Goal: Information Seeking & Learning: Learn about a topic

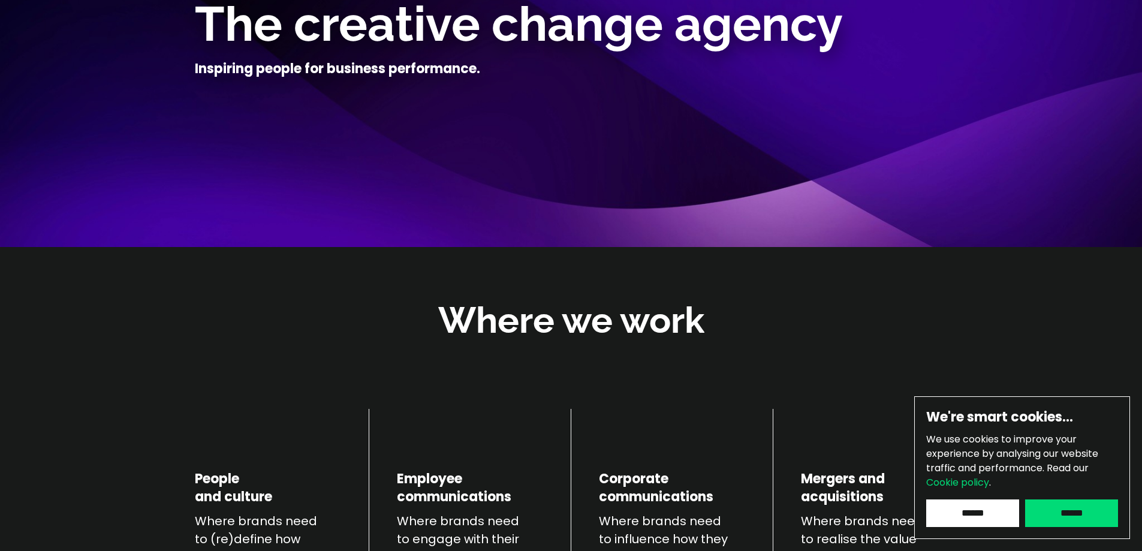
scroll to position [180, 0]
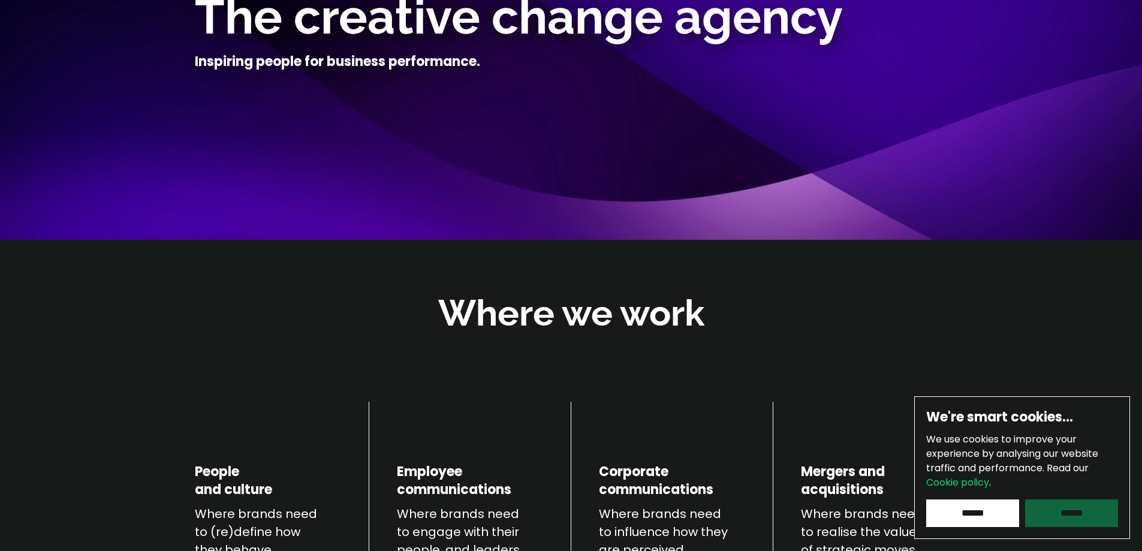
click at [1067, 512] on input "******" at bounding box center [1071, 513] width 93 height 28
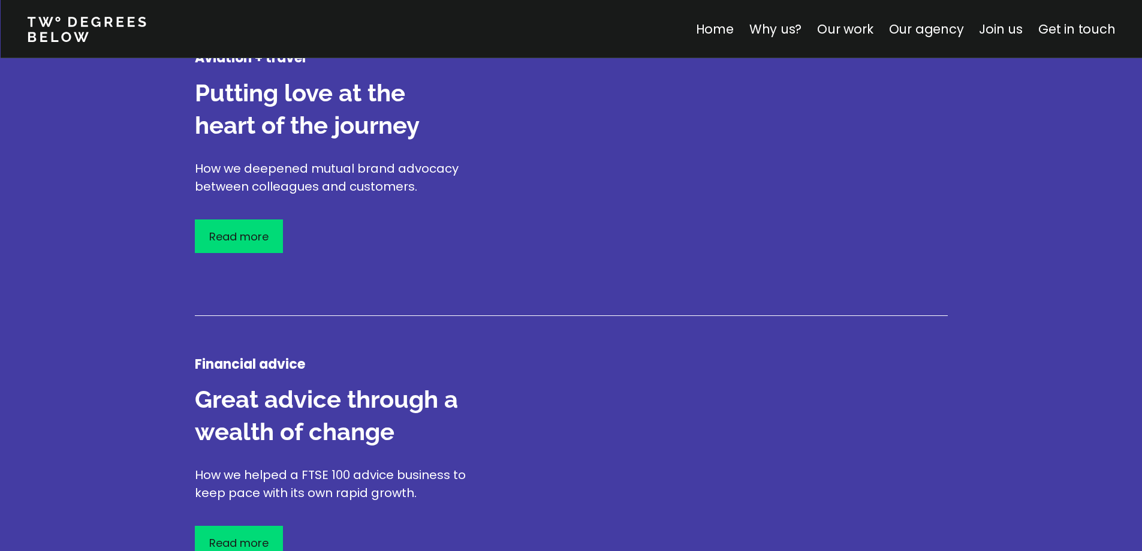
scroll to position [1798, 0]
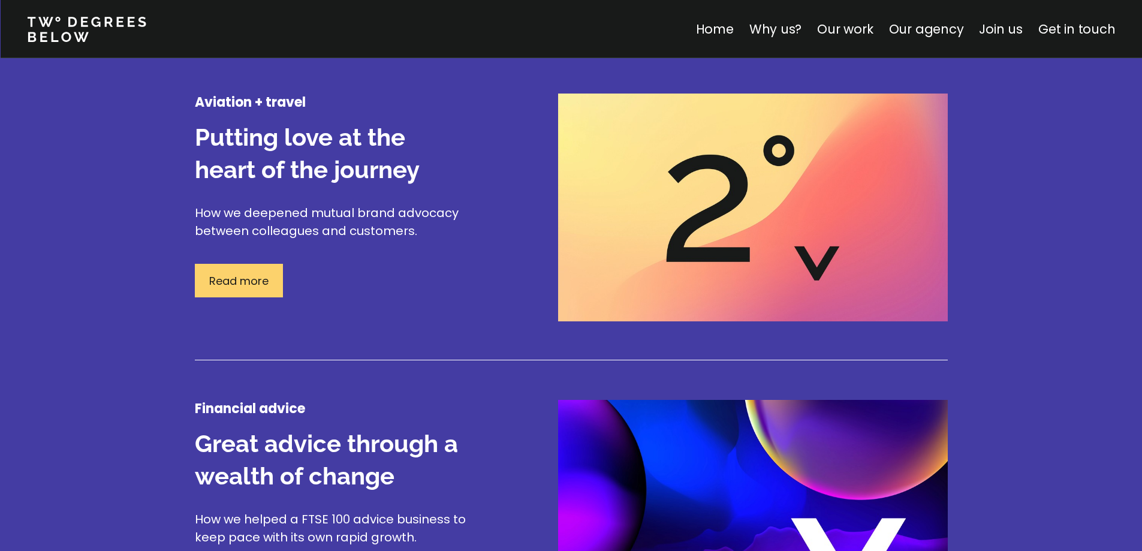
click at [237, 281] on p "Read more" at bounding box center [238, 281] width 59 height 16
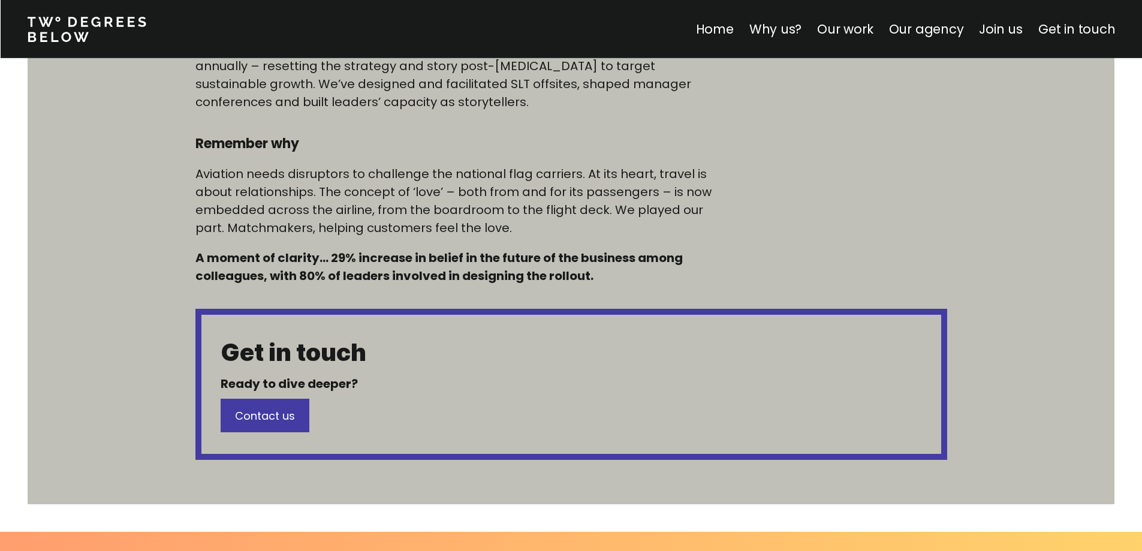
scroll to position [899, 0]
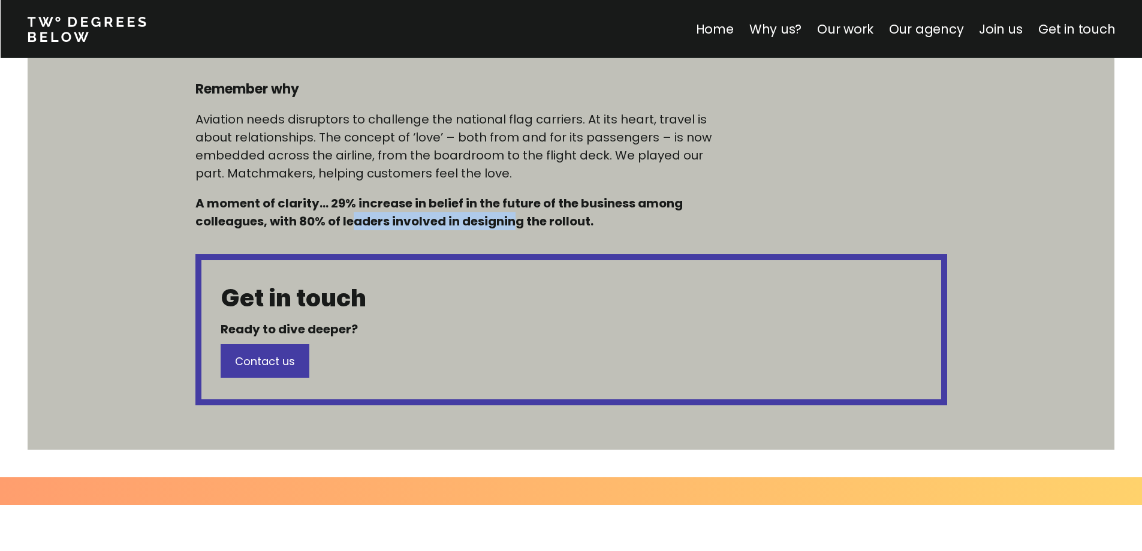
drag, startPoint x: 377, startPoint y: 218, endPoint x: 518, endPoint y: 218, distance: 140.8
click at [515, 218] on h5 "A moment of clarity… 29% increase in belief in the future of the business among…" at bounding box center [458, 212] width 527 height 36
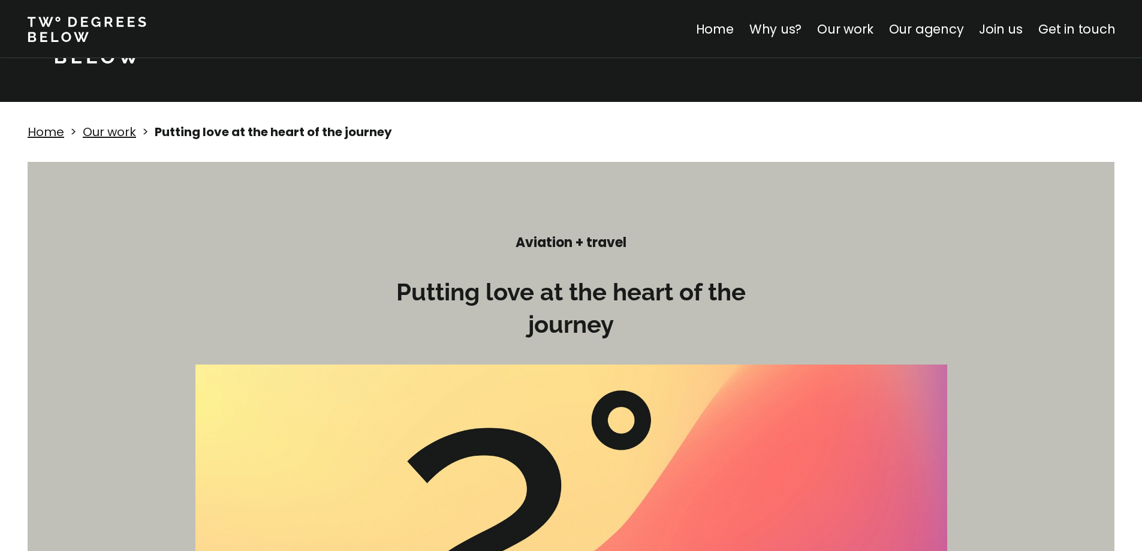
scroll to position [0, 0]
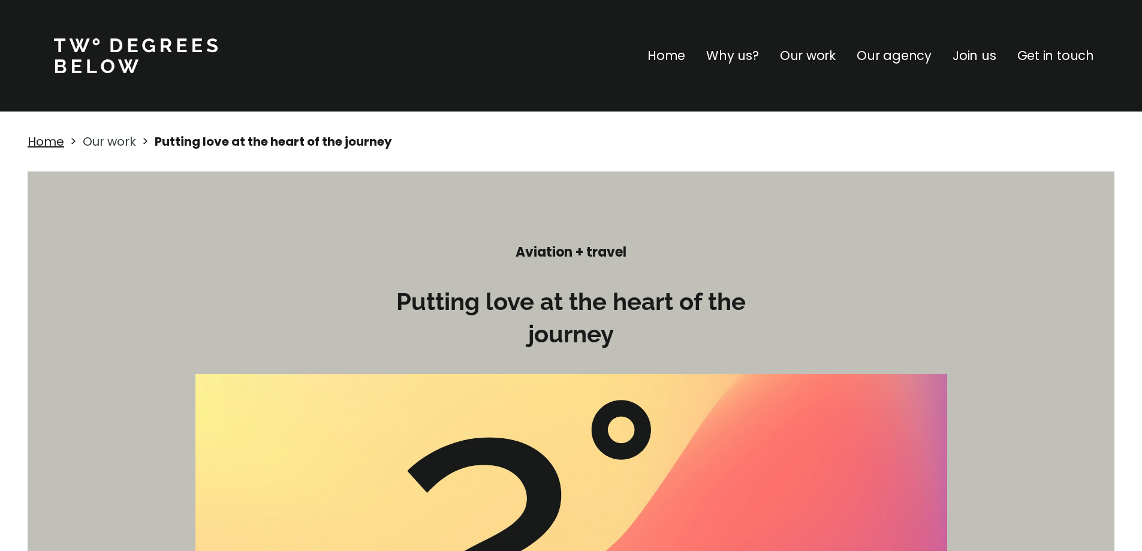
click at [114, 141] on link "Our work" at bounding box center [109, 141] width 53 height 17
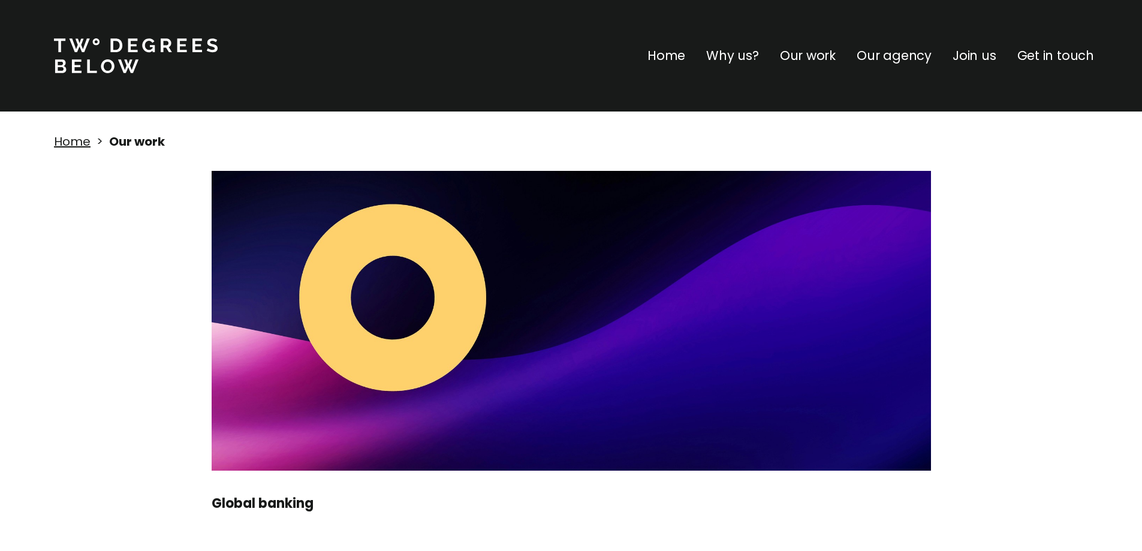
click at [917, 50] on p "Our agency" at bounding box center [893, 55] width 75 height 19
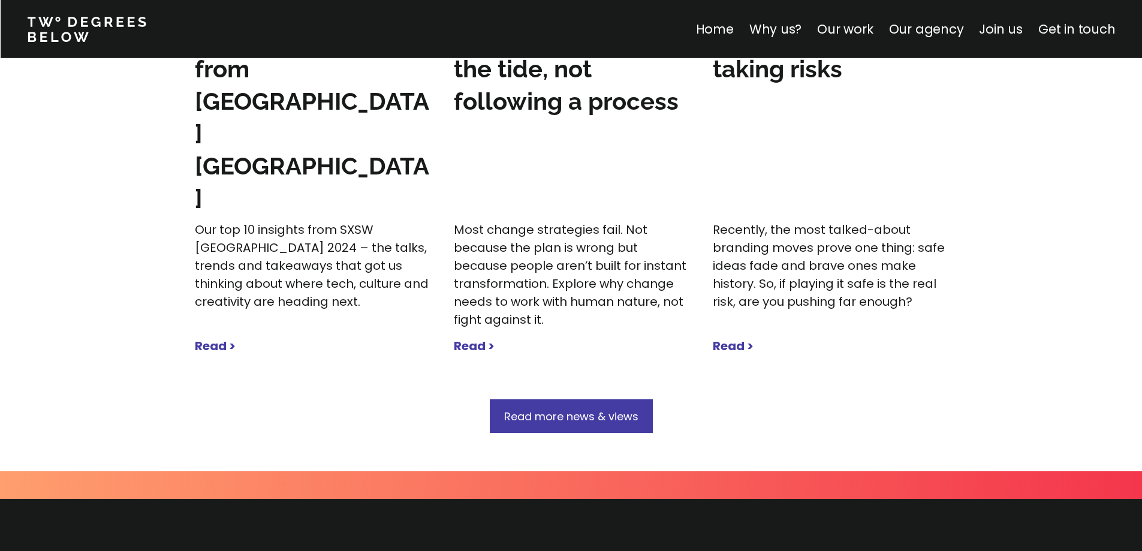
scroll to position [3804, 0]
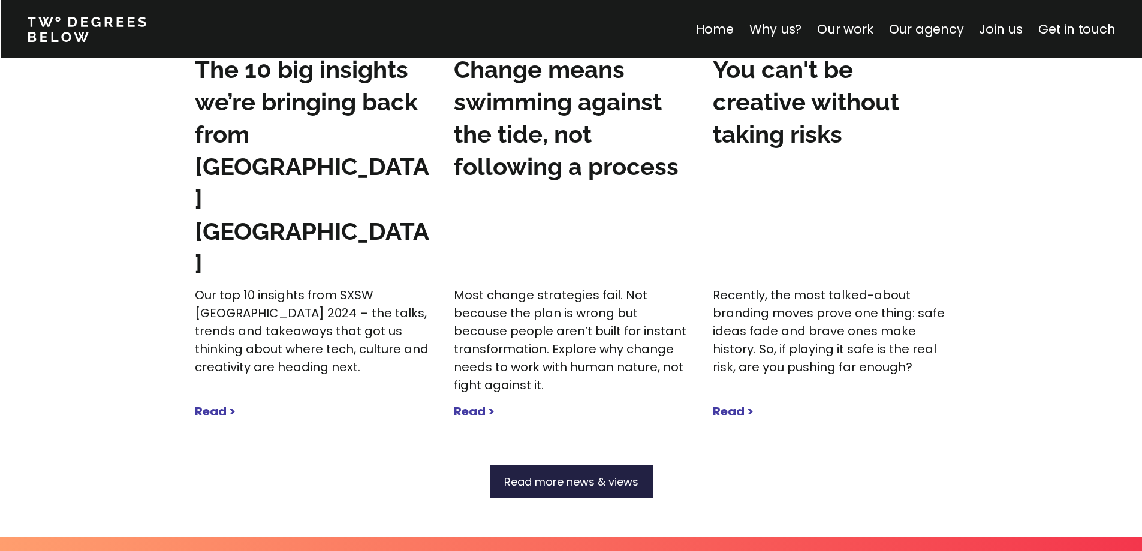
click at [606, 474] on span "Read more news & views" at bounding box center [571, 481] width 134 height 15
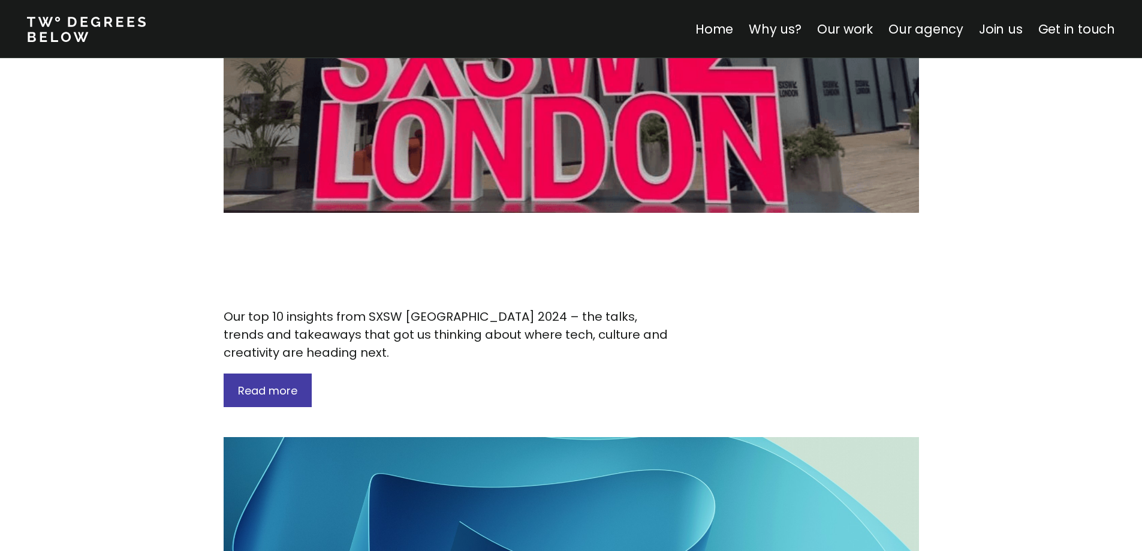
scroll to position [240, 0]
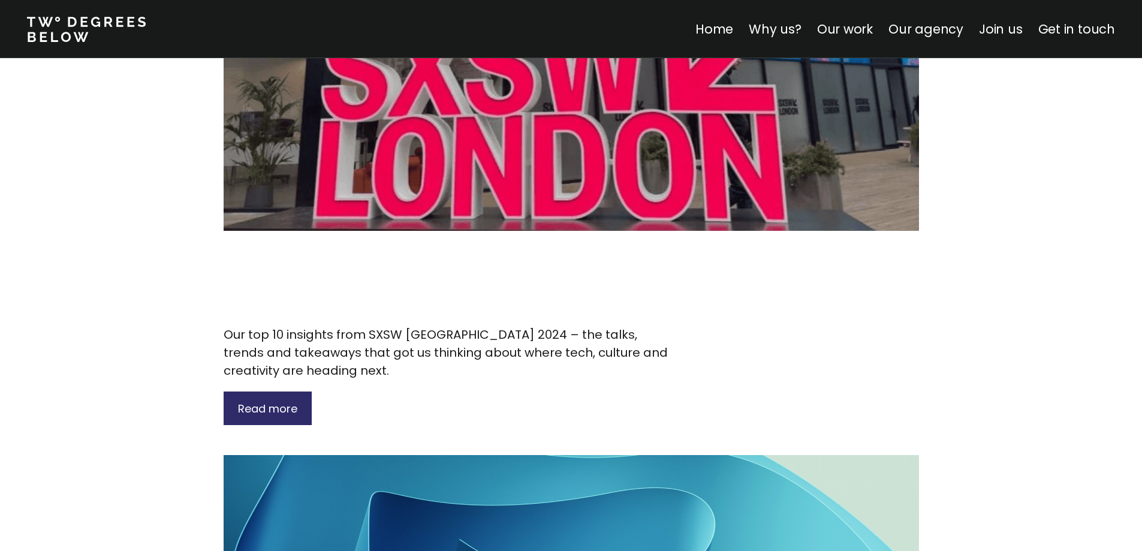
click at [284, 391] on div "Read more" at bounding box center [268, 408] width 88 height 34
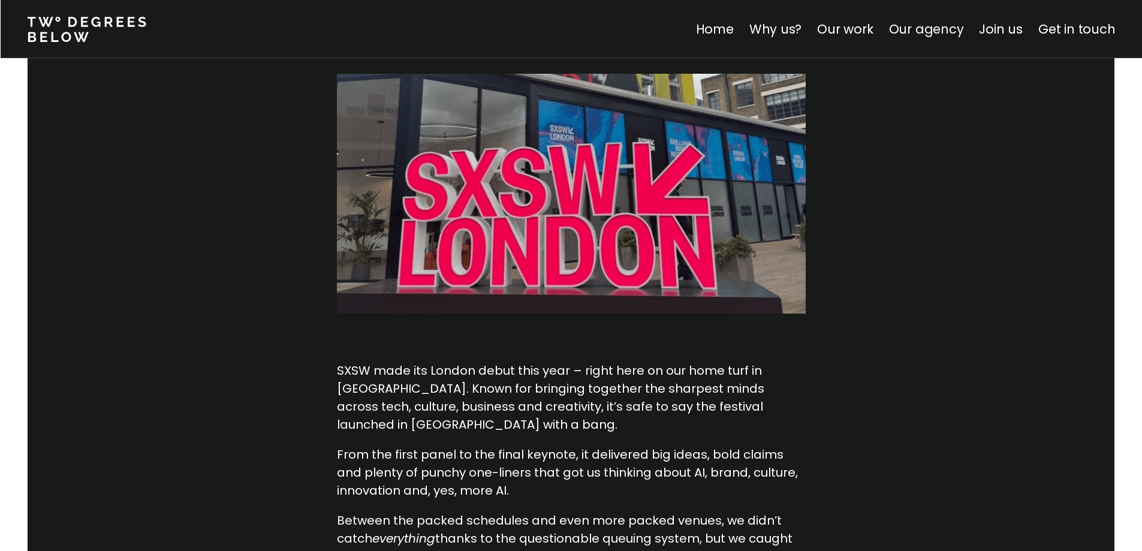
scroll to position [360, 0]
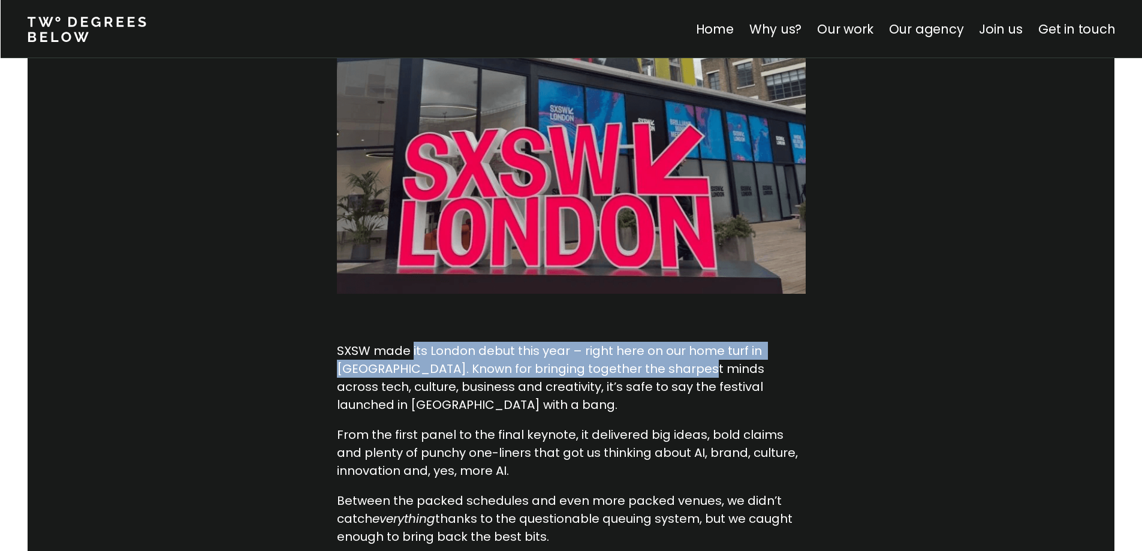
drag, startPoint x: 413, startPoint y: 316, endPoint x: 690, endPoint y: 337, distance: 278.2
click at [690, 342] on p "SXSW made its London debut this year – right here on our home turf in [GEOGRAPH…" at bounding box center [571, 378] width 469 height 72
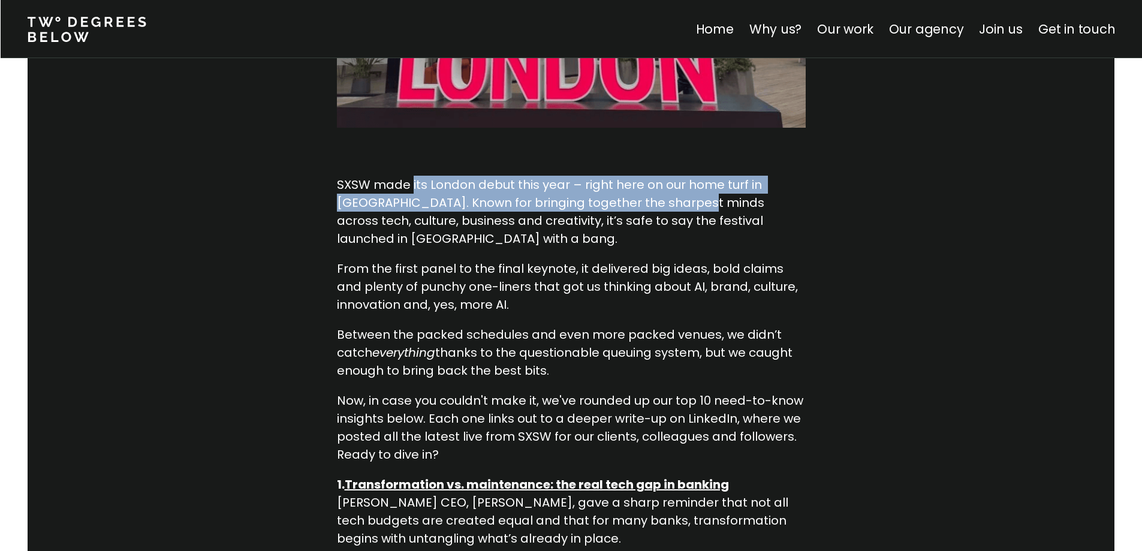
scroll to position [539, 0]
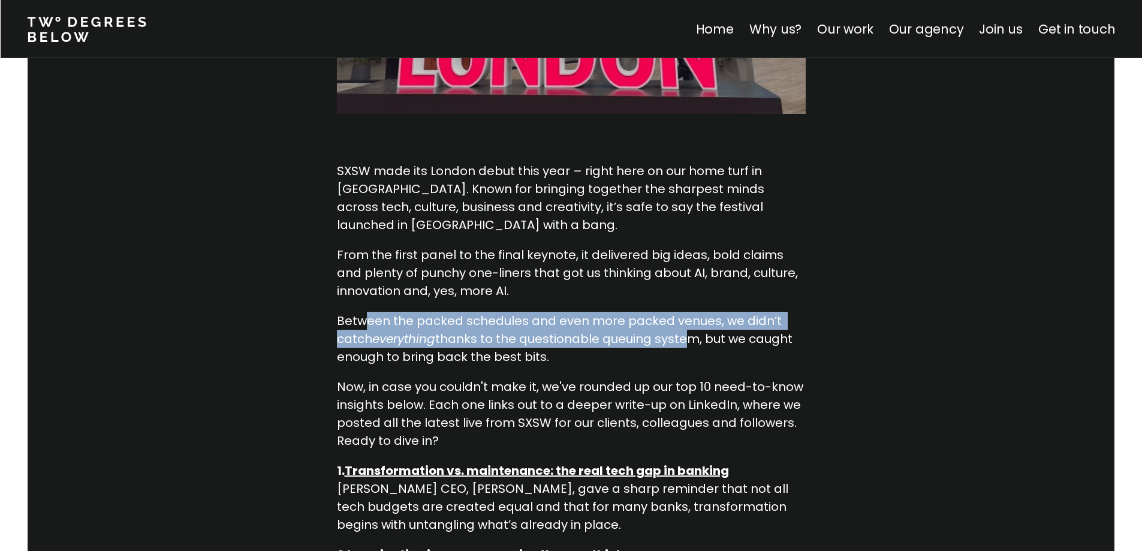
drag, startPoint x: 361, startPoint y: 290, endPoint x: 691, endPoint y: 307, distance: 330.6
click at [692, 312] on p "Between the packed schedules and even more packed venues, we didn’t catch every…" at bounding box center [571, 339] width 469 height 54
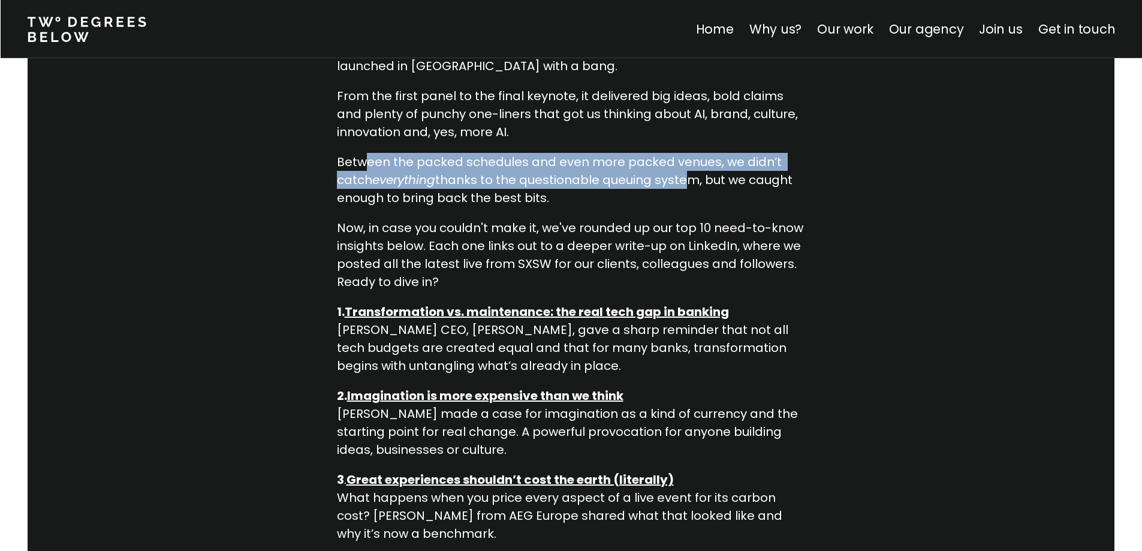
scroll to position [719, 0]
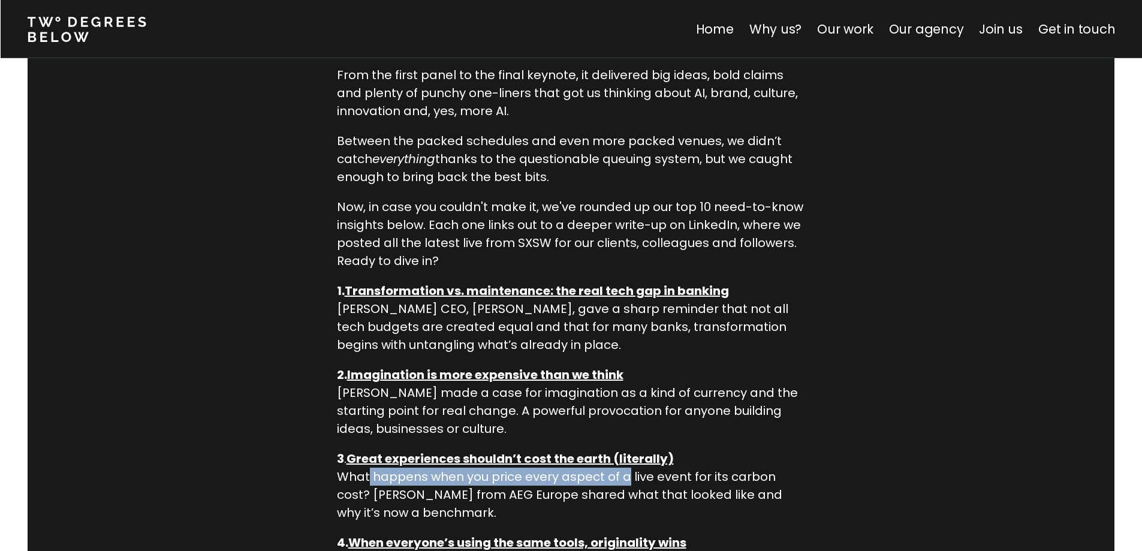
drag, startPoint x: 388, startPoint y: 444, endPoint x: 627, endPoint y: 446, distance: 239.1
click at [627, 449] on p "3 . Great experiences shouldn’t cost the earth (literally) What happens when yo…" at bounding box center [571, 485] width 469 height 72
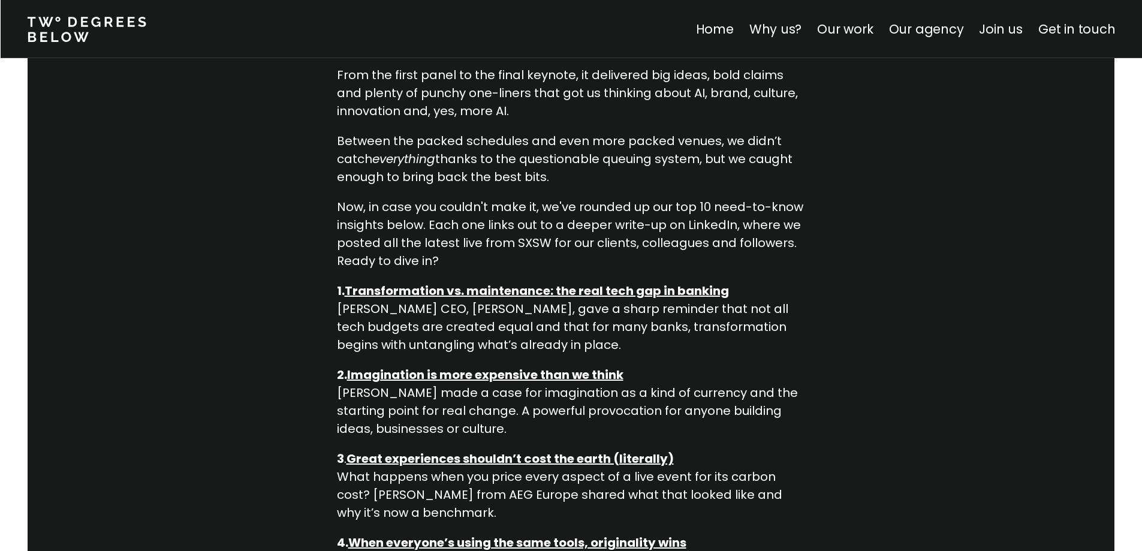
click at [612, 458] on p "3 . Great experiences shouldn’t cost the earth (literally) What happens when yo…" at bounding box center [571, 485] width 469 height 72
drag, startPoint x: 411, startPoint y: 446, endPoint x: 502, endPoint y: 450, distance: 91.2
click at [502, 450] on p "3 . Great experiences shouldn’t cost the earth (literally) What happens when yo…" at bounding box center [571, 485] width 469 height 72
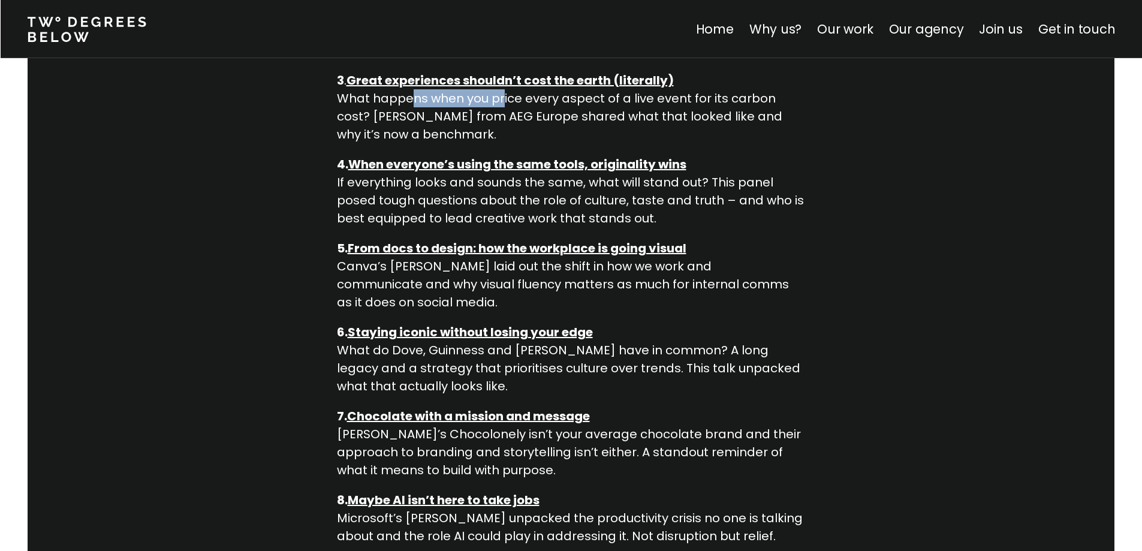
scroll to position [1139, 0]
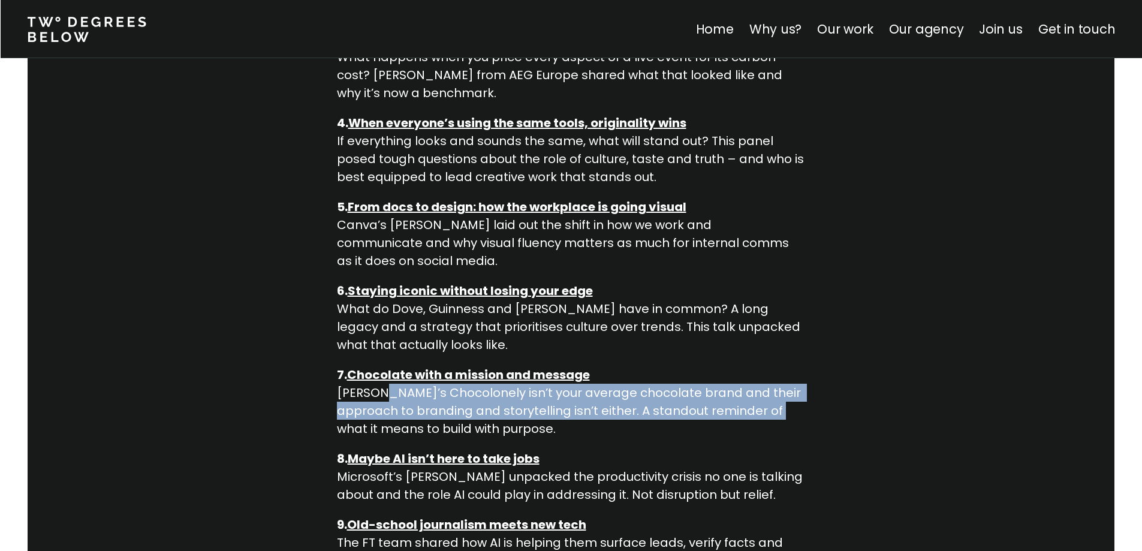
drag, startPoint x: 377, startPoint y: 364, endPoint x: 750, endPoint y: 374, distance: 372.9
click at [750, 374] on p "7. Chocolate with a mission and message [PERSON_NAME]’s Chocolonely isn’t your …" at bounding box center [571, 402] width 469 height 72
click at [493, 380] on p "7. Chocolate with a mission and message [PERSON_NAME]’s Chocolonely isn’t your …" at bounding box center [571, 402] width 469 height 72
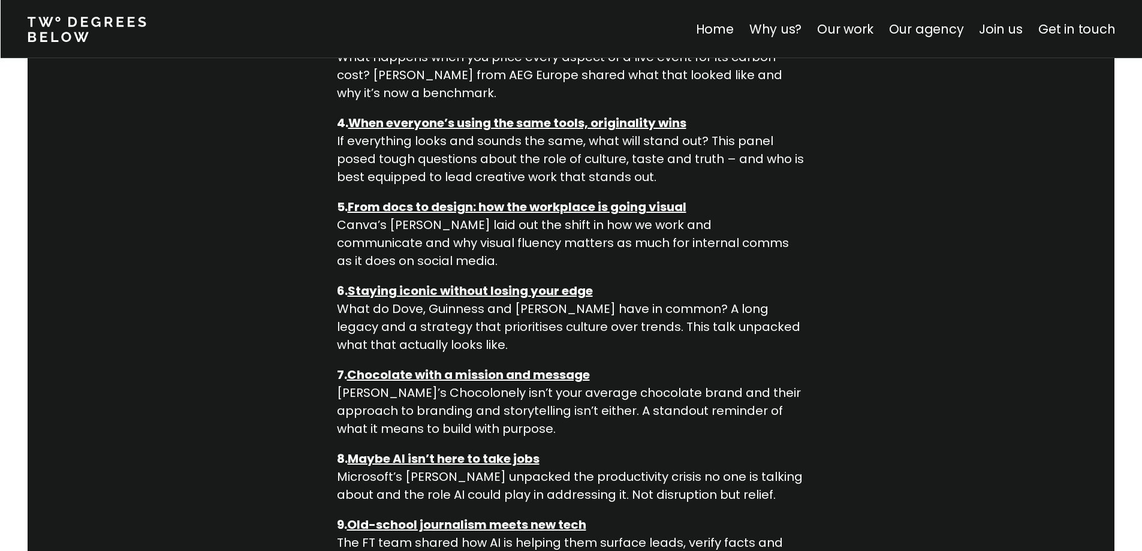
click at [608, 381] on p "7. Chocolate with a mission and message [PERSON_NAME]’s Chocolonely isn’t your …" at bounding box center [571, 402] width 469 height 72
drag, startPoint x: 578, startPoint y: 371, endPoint x: 739, endPoint y: 377, distance: 160.7
click at [739, 377] on p "7. Chocolate with a mission and message [PERSON_NAME]’s Chocolonely isn’t your …" at bounding box center [571, 402] width 469 height 72
click at [729, 384] on p "7. Chocolate with a mission and message [PERSON_NAME]’s Chocolonely isn’t your …" at bounding box center [571, 402] width 469 height 72
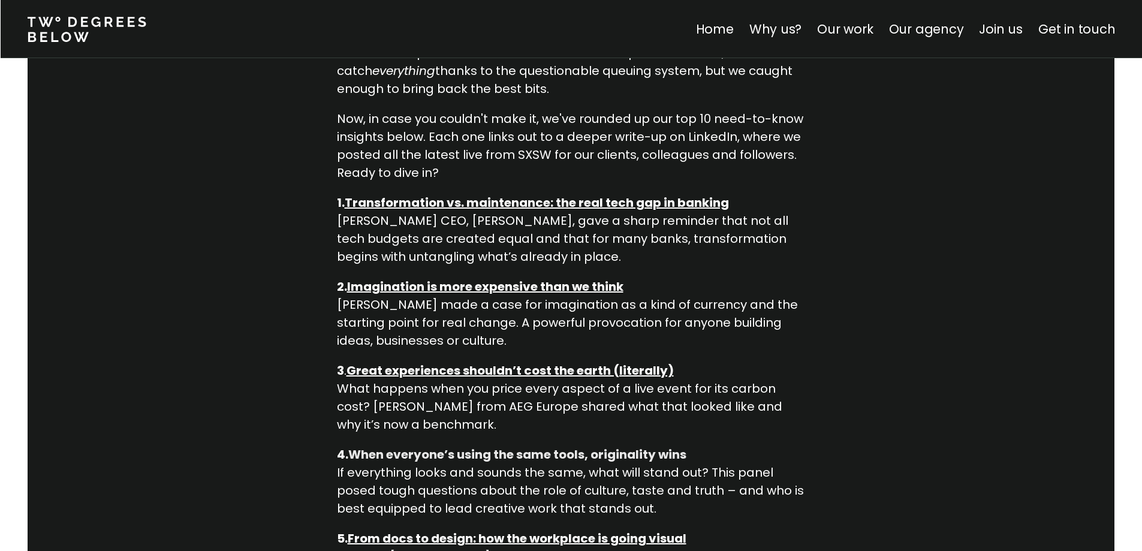
scroll to position [779, 0]
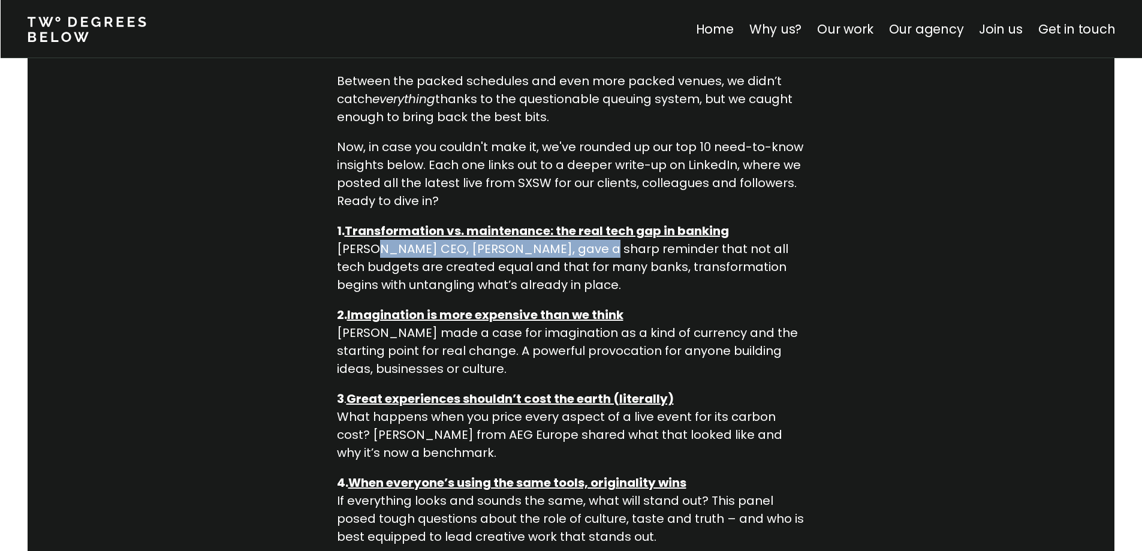
drag, startPoint x: 394, startPoint y: 218, endPoint x: 581, endPoint y: 220, distance: 186.4
click at [581, 222] on p "1. Transformation vs. maintenance: the real tech gap in banking [PERSON_NAME] C…" at bounding box center [571, 258] width 469 height 72
click at [583, 227] on p "1. Transformation vs. maintenance: the real tech gap in banking [PERSON_NAME] C…" at bounding box center [571, 258] width 469 height 72
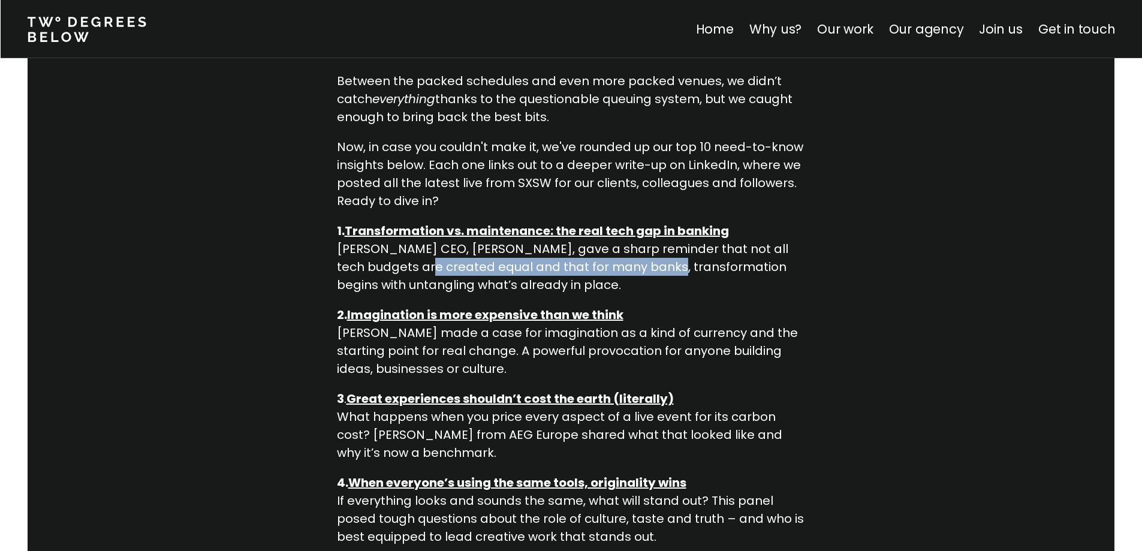
drag, startPoint x: 419, startPoint y: 233, endPoint x: 642, endPoint y: 233, distance: 222.3
click at [642, 233] on p "1. Transformation vs. maintenance: the real tech gap in banking [PERSON_NAME] C…" at bounding box center [571, 258] width 469 height 72
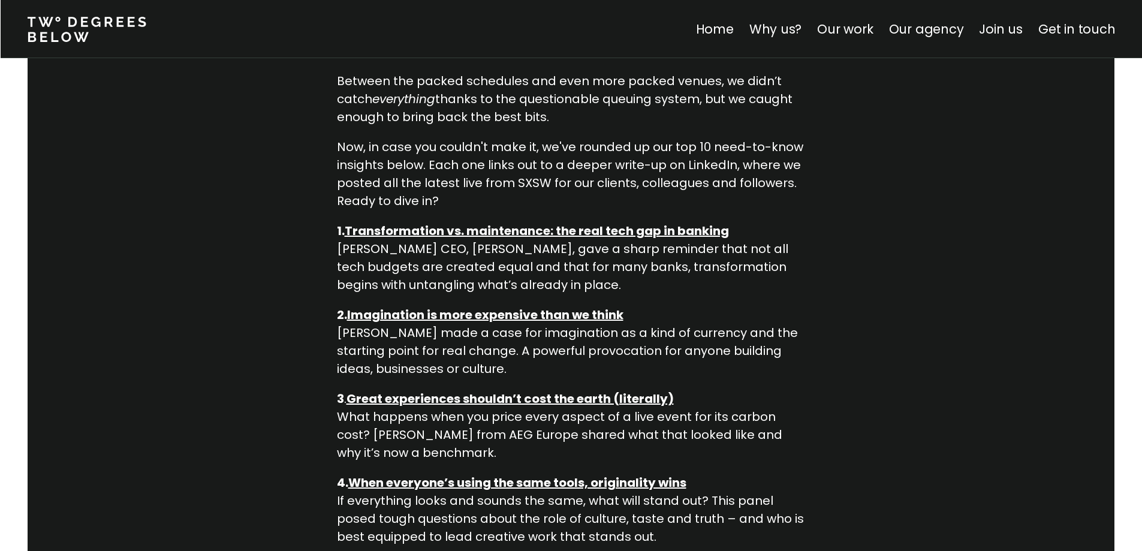
click at [511, 250] on p "1. Transformation vs. maintenance: the real tech gap in banking [PERSON_NAME] C…" at bounding box center [571, 258] width 469 height 72
drag, startPoint x: 418, startPoint y: 249, endPoint x: 384, endPoint y: 259, distance: 35.8
click at [417, 249] on p "1. Transformation vs. maintenance: the real tech gap in banking [PERSON_NAME] C…" at bounding box center [571, 258] width 469 height 72
drag, startPoint x: 372, startPoint y: 260, endPoint x: 526, endPoint y: 258, distance: 154.0
click at [526, 258] on p "1. Transformation vs. maintenance: the real tech gap in banking [PERSON_NAME] C…" at bounding box center [571, 258] width 469 height 72
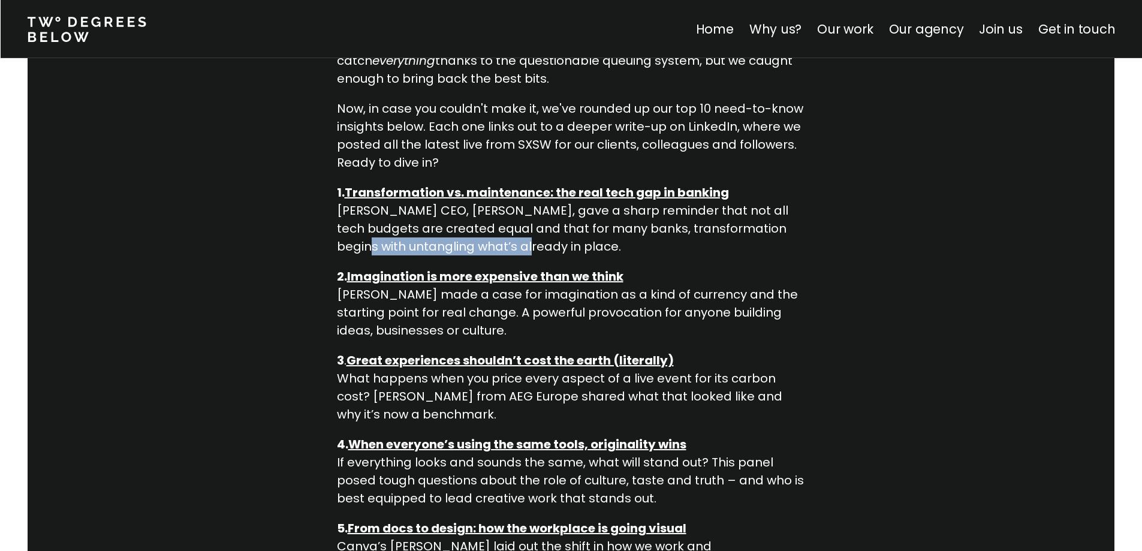
scroll to position [839, 0]
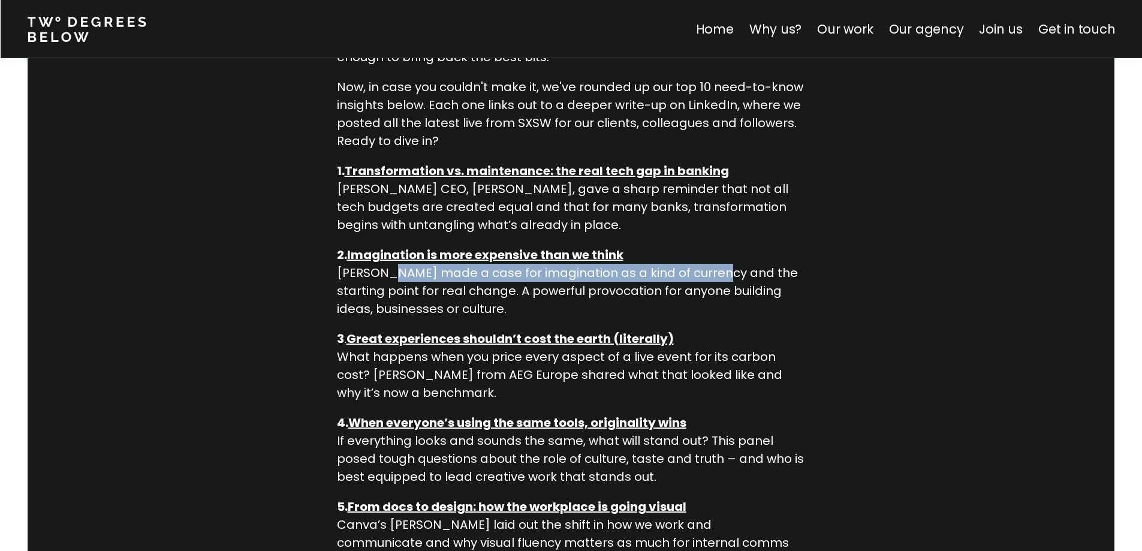
drag, startPoint x: 373, startPoint y: 243, endPoint x: 701, endPoint y: 240, distance: 327.8
click at [701, 246] on p "2. Imagination is more expensive than we think [PERSON_NAME] made a case for im…" at bounding box center [571, 282] width 469 height 72
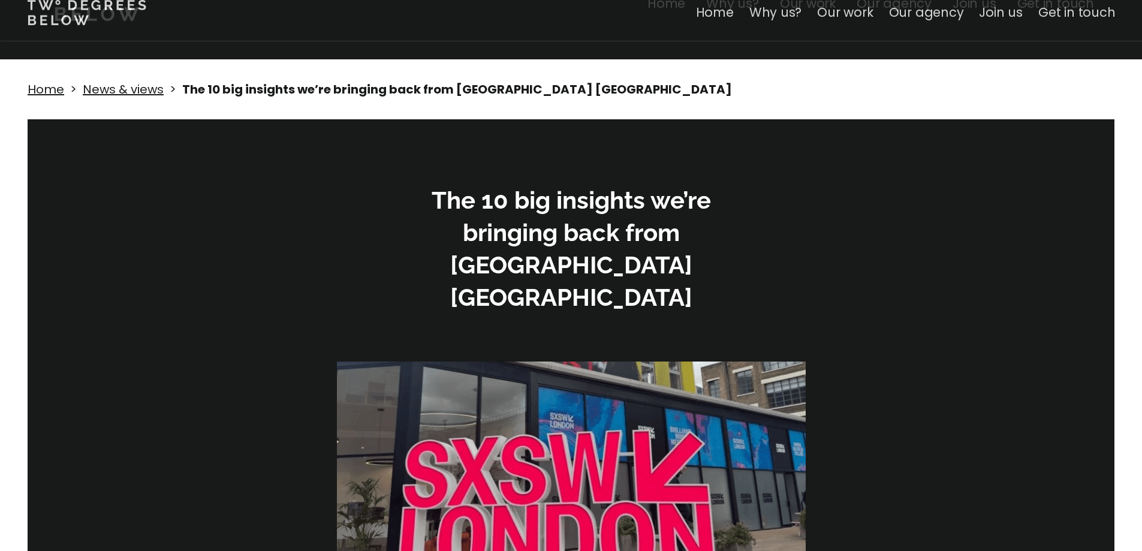
scroll to position [0, 0]
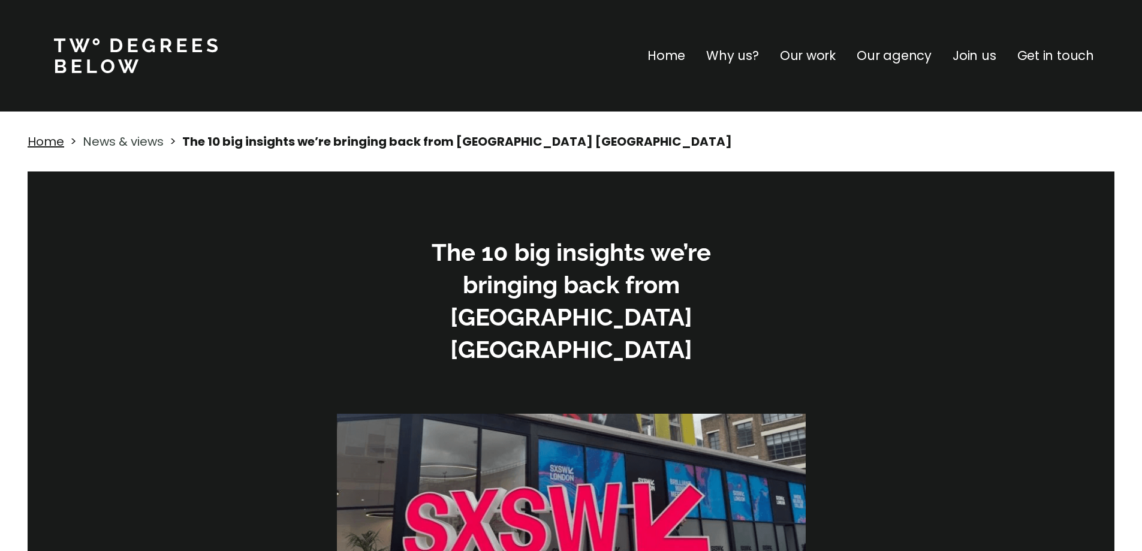
click at [111, 134] on link "News & views" at bounding box center [123, 141] width 81 height 17
